Goal: Transaction & Acquisition: Obtain resource

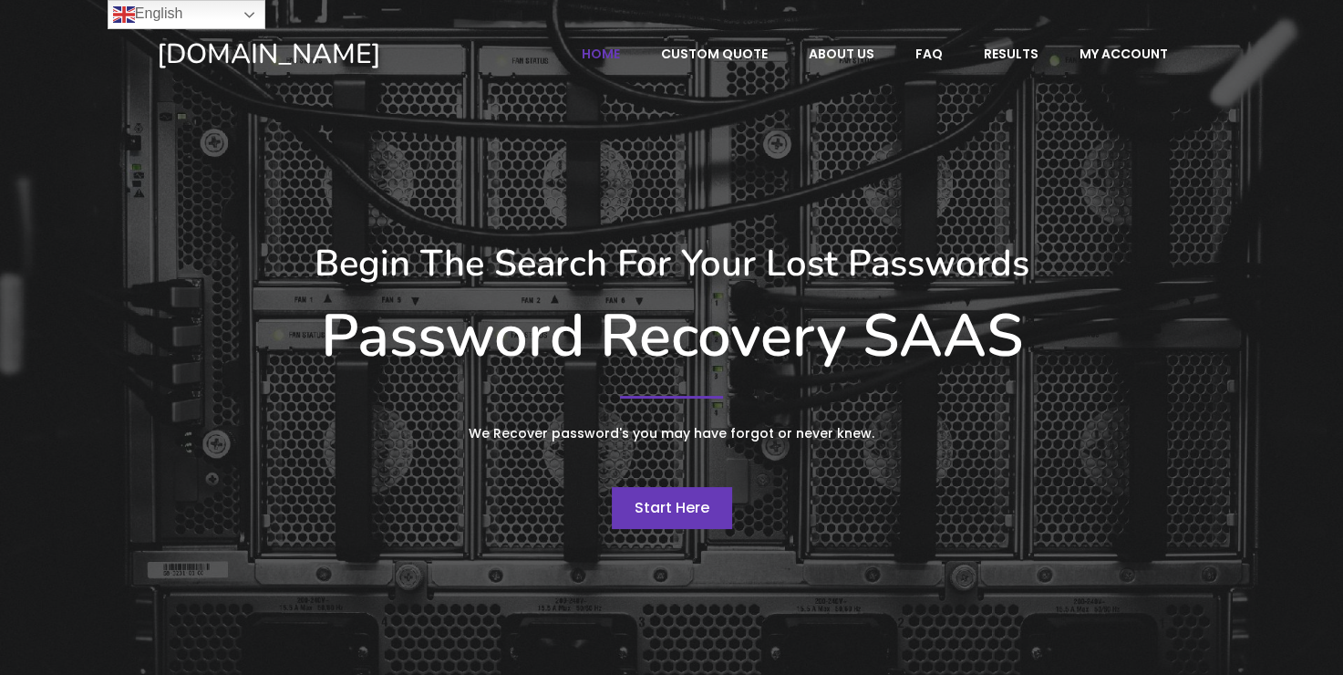
click at [678, 514] on span "Start Here" at bounding box center [672, 507] width 75 height 21
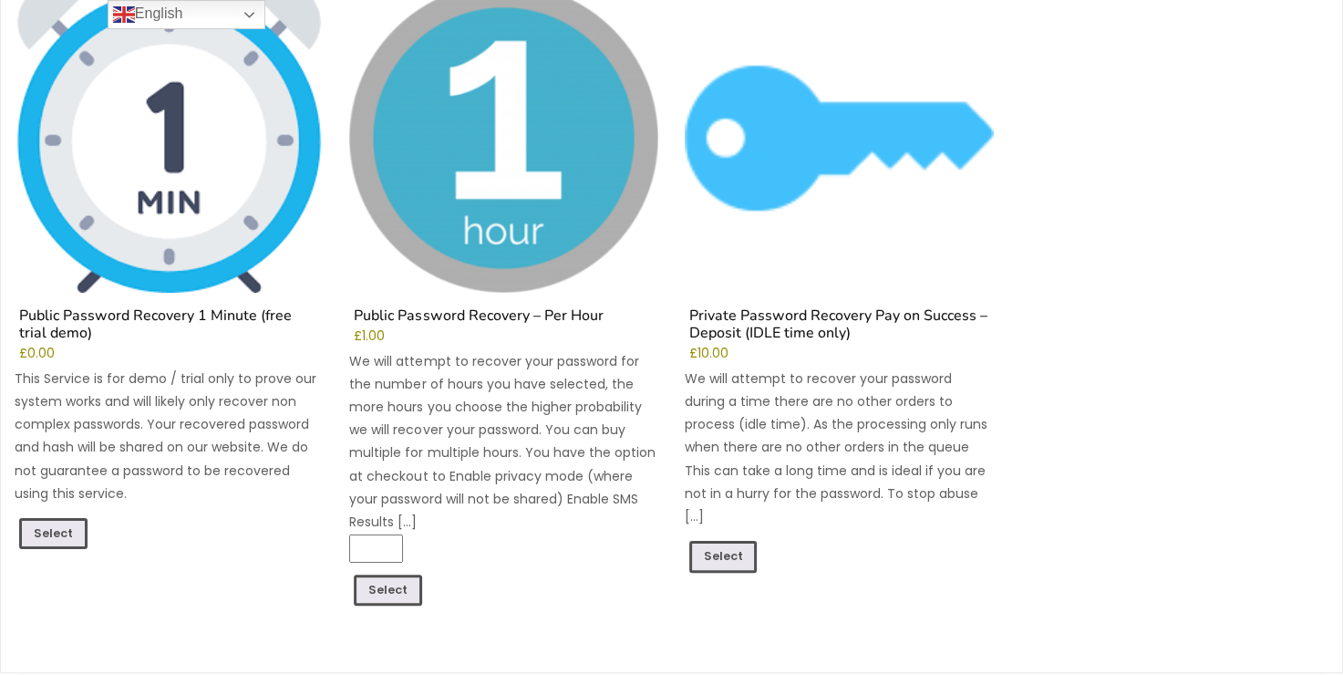
scroll to position [312, 0]
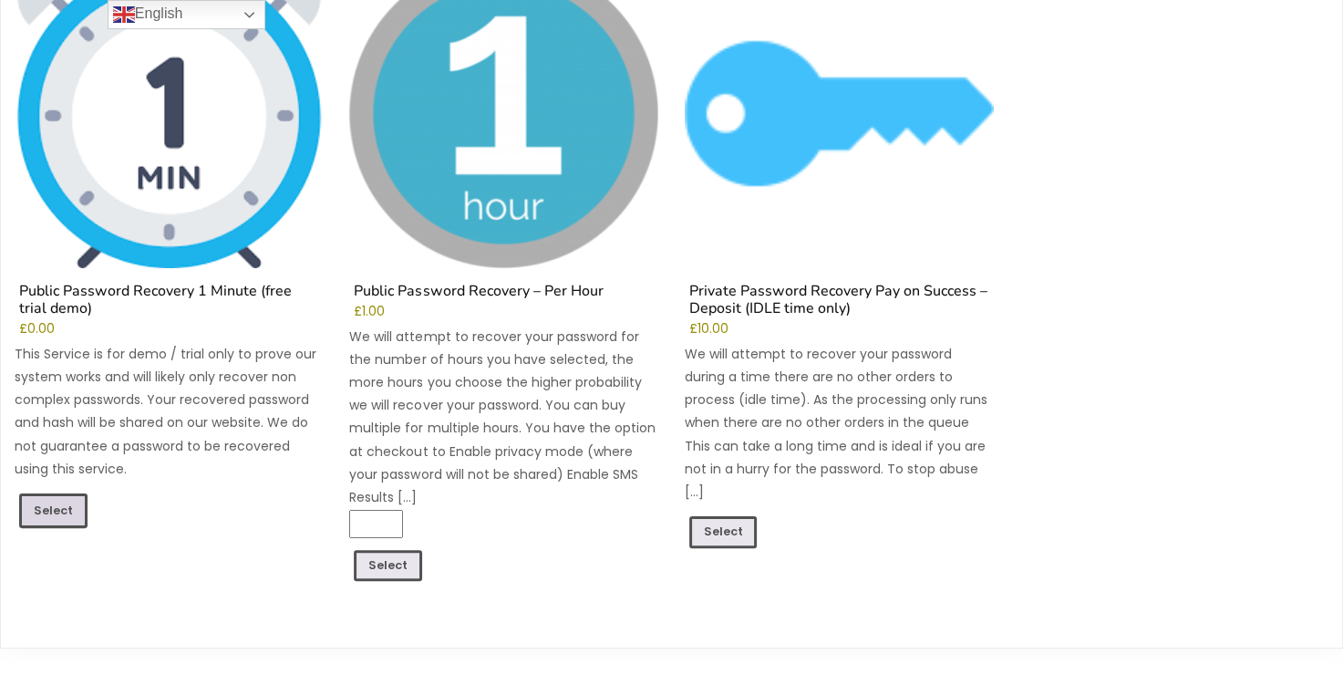
click at [37, 496] on link "Select" at bounding box center [53, 510] width 68 height 35
